Goal: Task Accomplishment & Management: Manage account settings

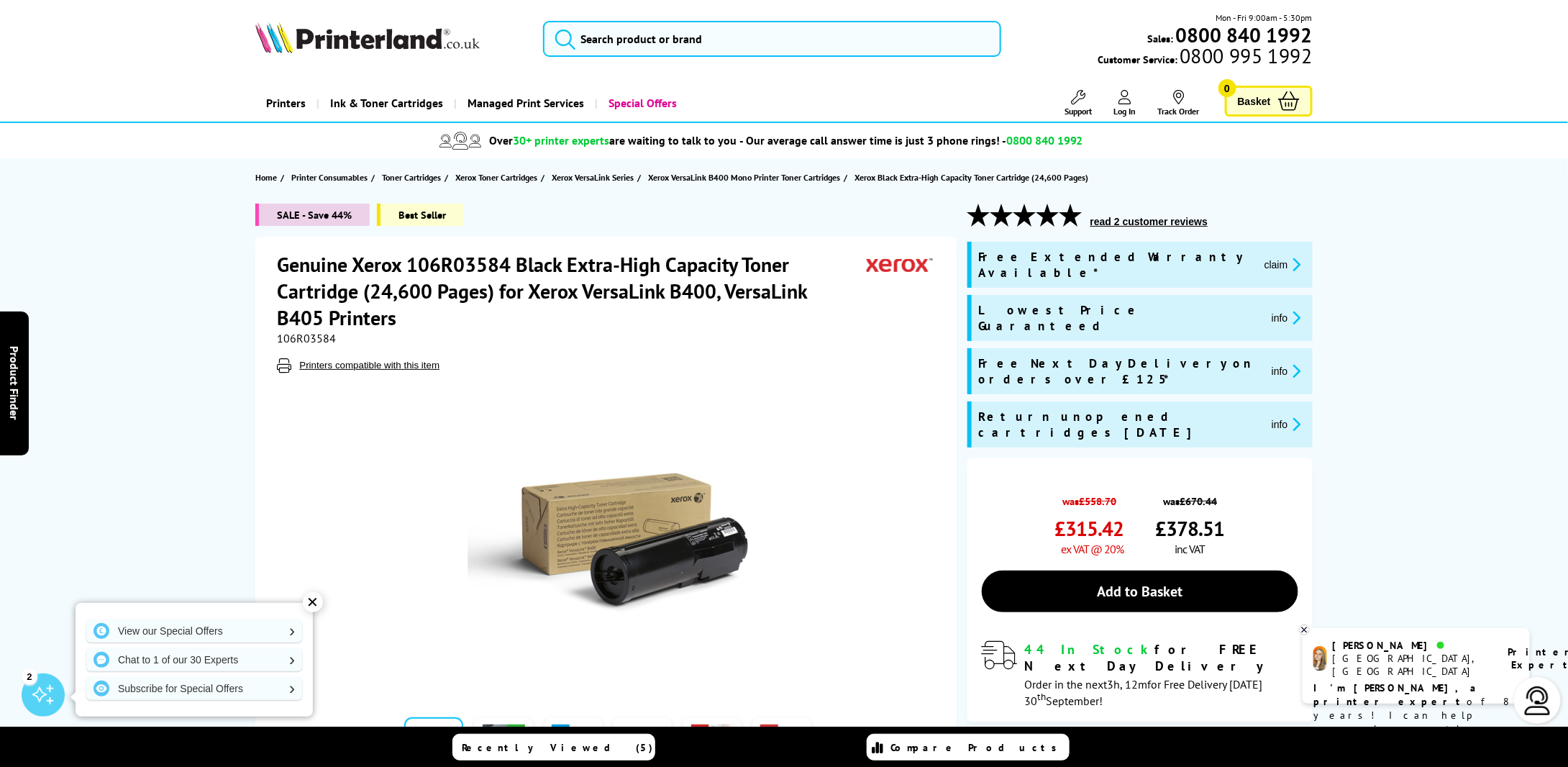
click at [1117, 106] on span "Log In" at bounding box center [1125, 111] width 22 height 11
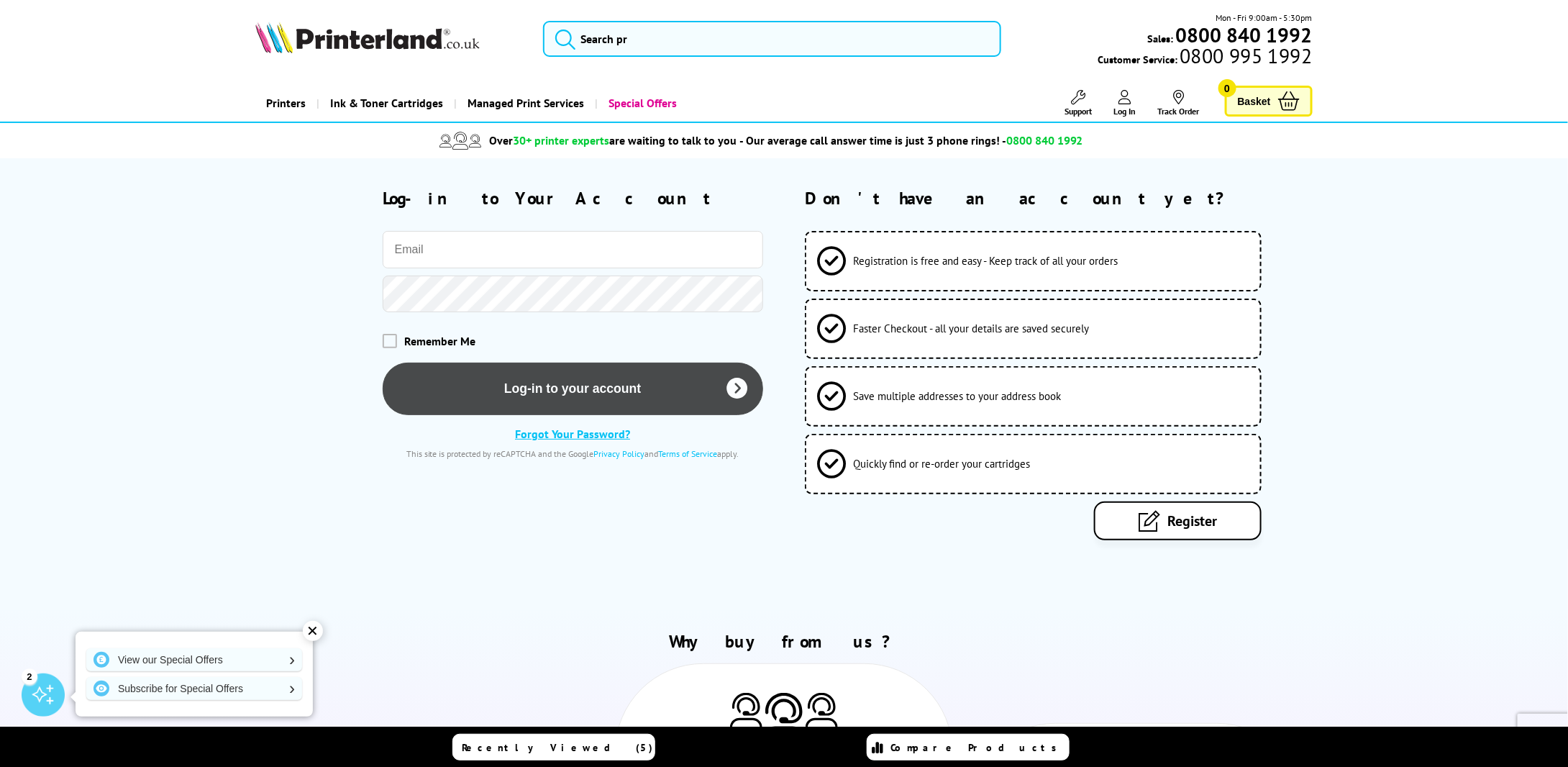
type input "[PERSON_NAME][EMAIL_ADDRESS][DOMAIN_NAME]"
click at [540, 385] on button "Log-in to your account" at bounding box center [572, 388] width 380 height 53
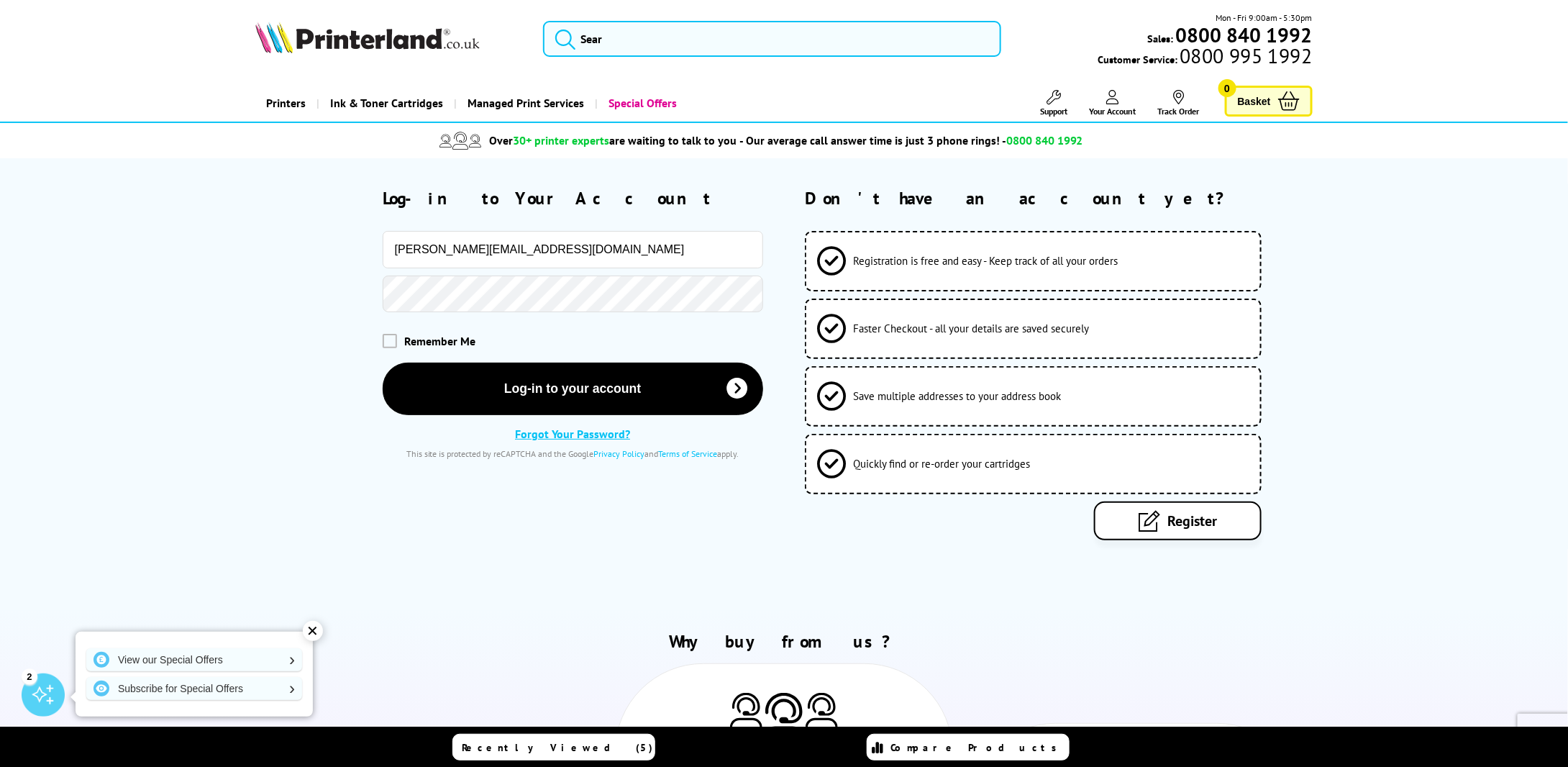
drag, startPoint x: 854, startPoint y: 357, endPoint x: 834, endPoint y: 356, distance: 20.0
